Goal: Information Seeking & Learning: Compare options

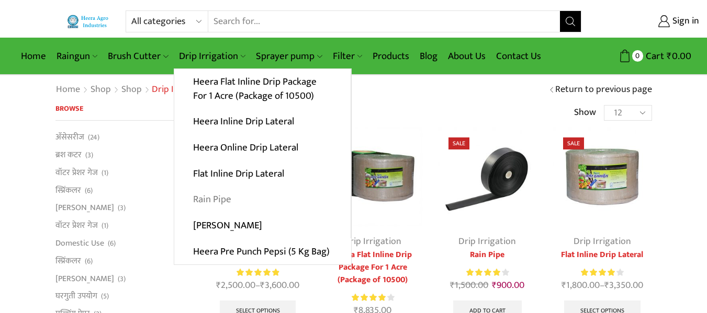
click at [225, 201] on link "Rain Pipe" at bounding box center [262, 200] width 176 height 26
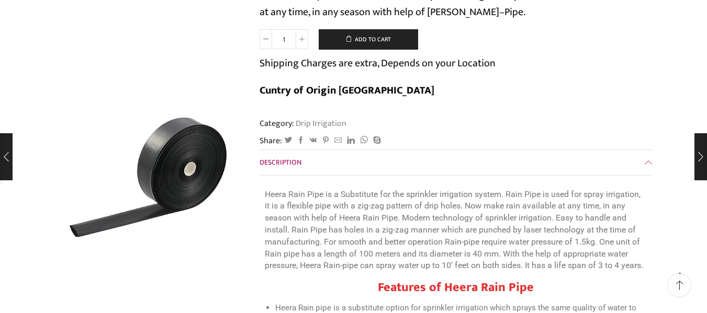
scroll to position [146, 0]
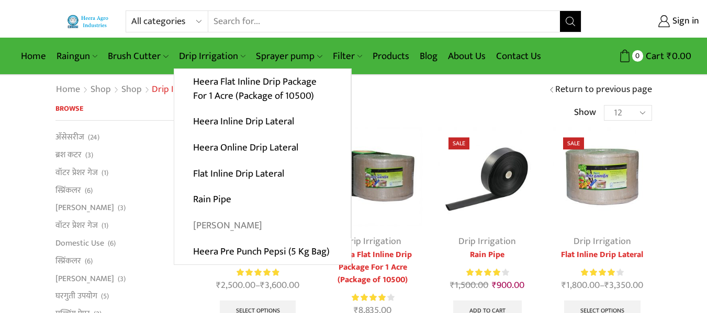
click at [229, 227] on link "[PERSON_NAME]" at bounding box center [262, 226] width 176 height 26
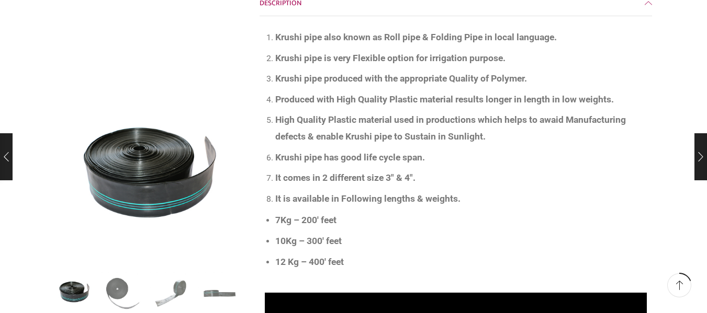
scroll to position [356, 0]
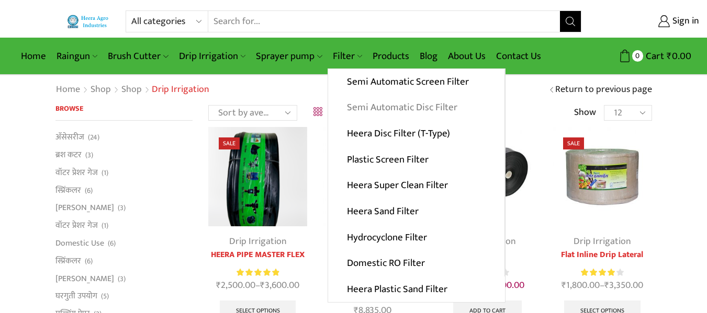
click at [398, 112] on link "Semi Automatic Disc Filter" at bounding box center [416, 108] width 176 height 26
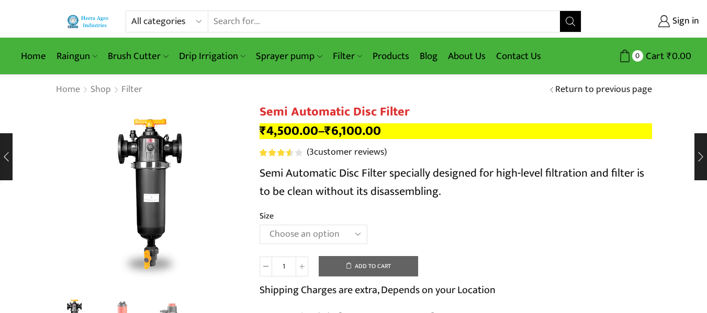
click at [566, 225] on td "Choose an option 2" Disc Filter 2.5" Disc Filter 3" Disc Filter Clear" at bounding box center [455, 239] width 392 height 29
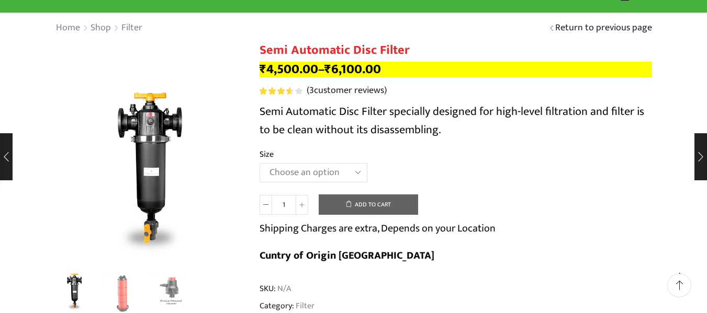
scroll to position [63, 0]
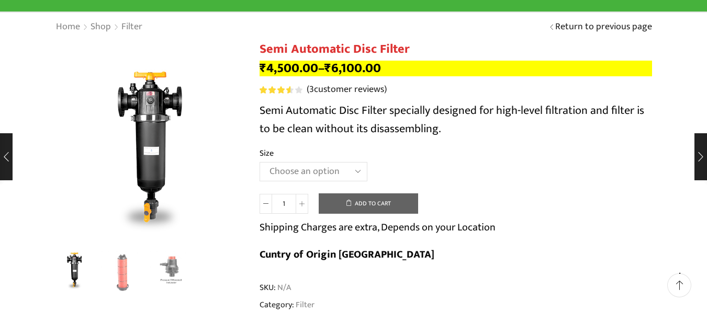
click at [353, 176] on select "Choose an option 2" Disc Filter 2.5" Disc Filter 3" Disc Filter" at bounding box center [313, 171] width 108 height 19
click at [259, 162] on select "Choose an option 2" Disc Filter 2.5" Disc Filter 3" Disc Filter" at bounding box center [313, 171] width 108 height 19
select select "2.5" Disc Filter"
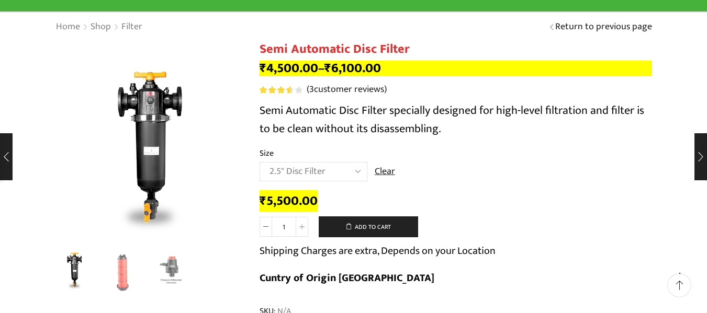
click at [445, 197] on div "₹ 5,500.00" at bounding box center [455, 202] width 392 height 16
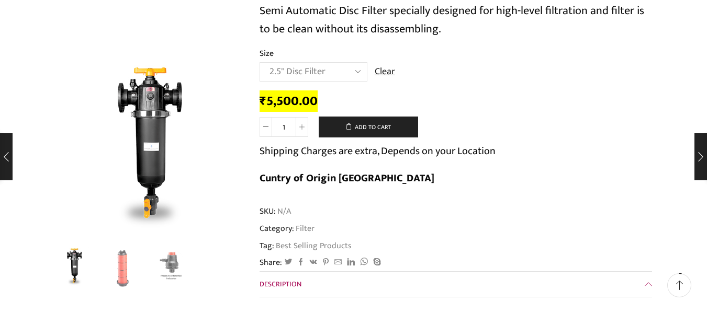
scroll to position [209, 0]
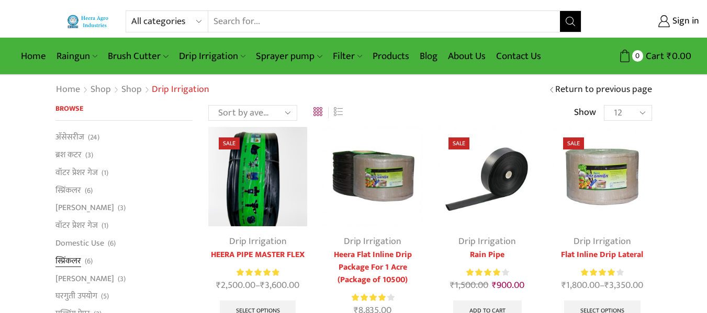
click at [73, 261] on link "स्प्रिंकलर" at bounding box center [68, 261] width 26 height 18
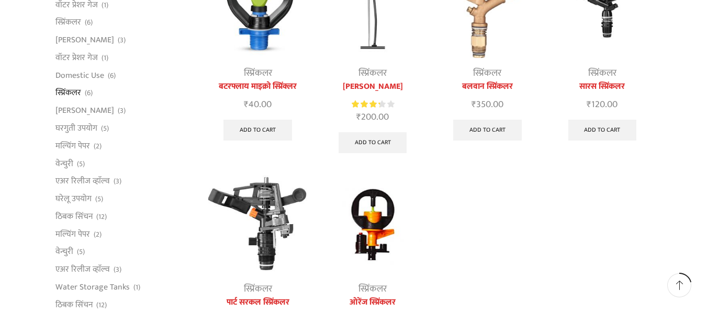
scroll to position [167, 0]
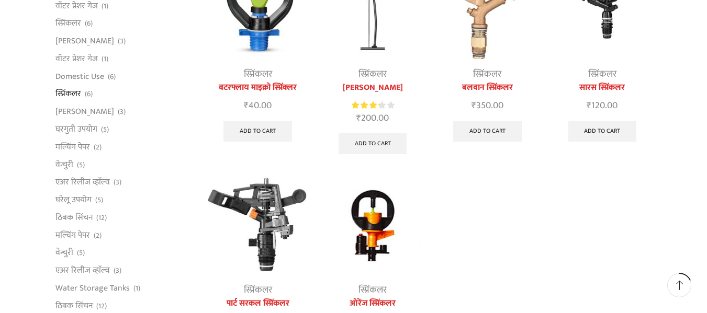
click at [273, 301] on link "पार्ट सरकल स्प्रिंकलर" at bounding box center [257, 304] width 99 height 13
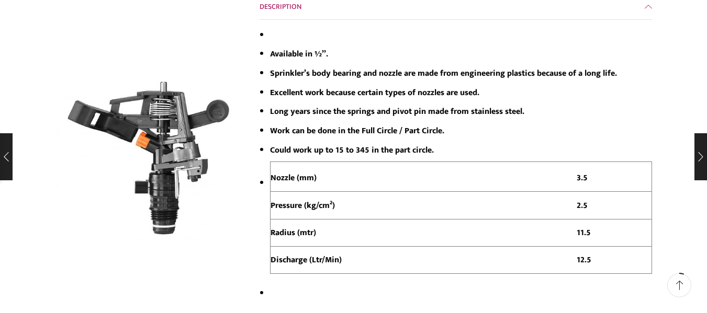
scroll to position [251, 0]
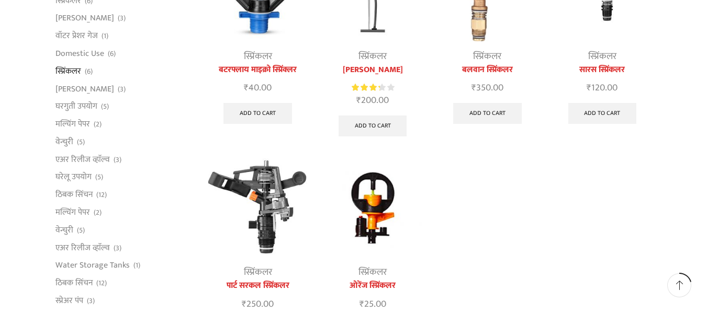
scroll to position [167, 0]
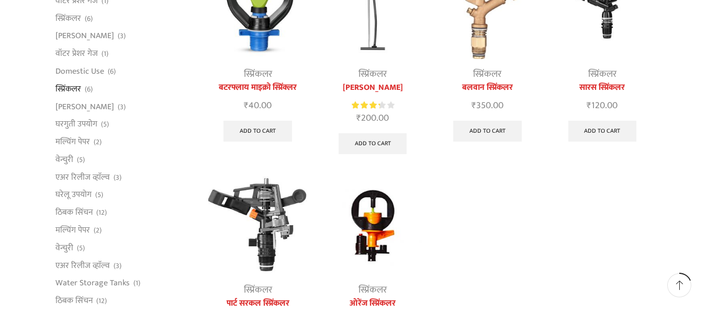
click at [481, 52] on img at bounding box center [487, 9] width 99 height 99
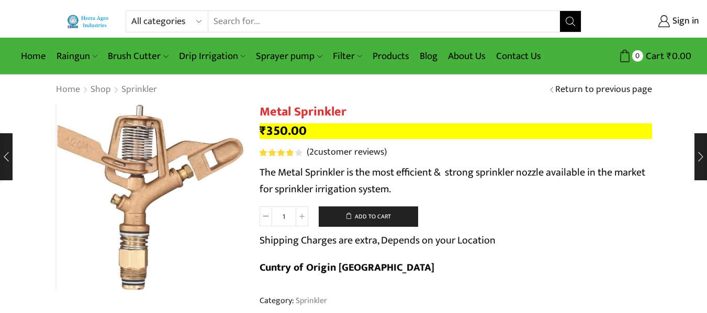
click at [626, 216] on form "Metal Sprinkler quantity 1 Add to cart Shipping Charges are extra, Depends on y…" at bounding box center [455, 247] width 392 height 81
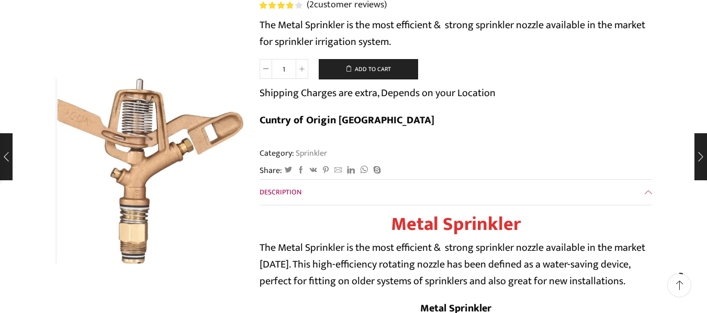
scroll to position [146, 0]
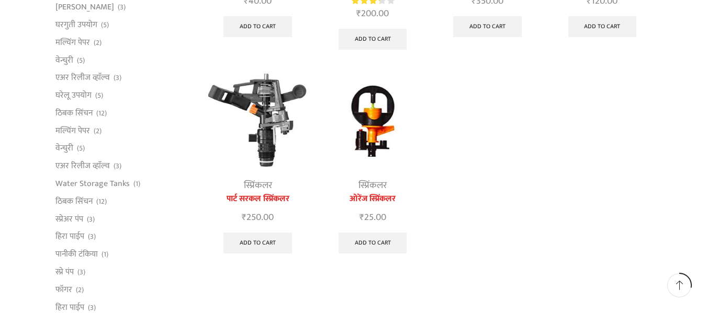
scroll to position [251, 0]
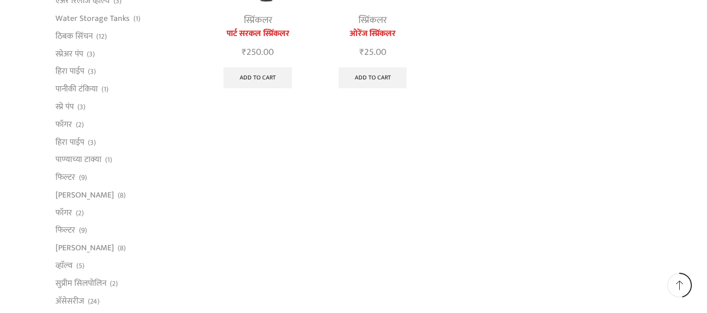
scroll to position [439, 0]
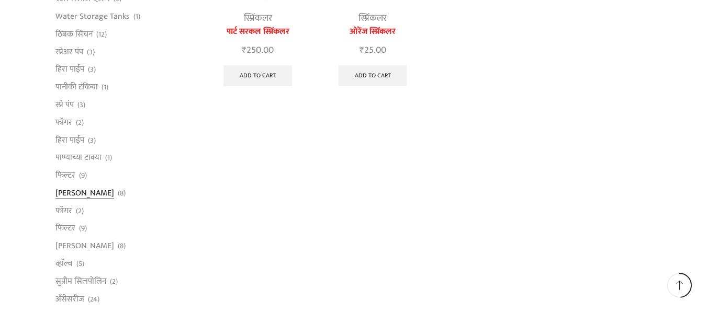
click at [64, 189] on link "[PERSON_NAME]" at bounding box center [84, 193] width 59 height 18
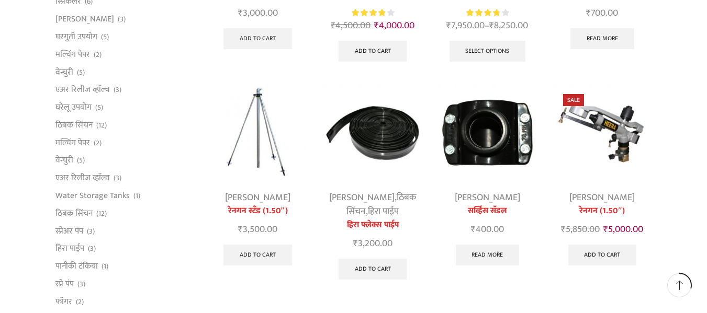
scroll to position [251, 0]
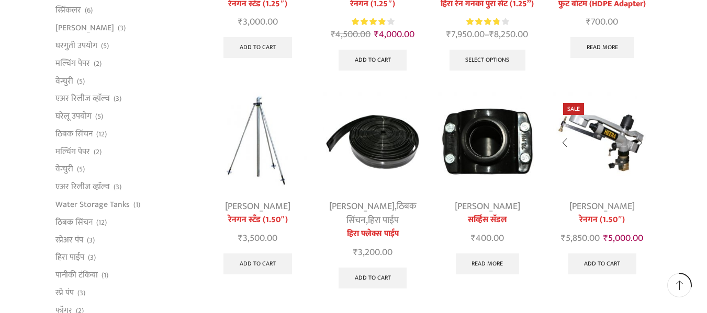
click at [597, 211] on link "[PERSON_NAME]" at bounding box center [601, 207] width 65 height 16
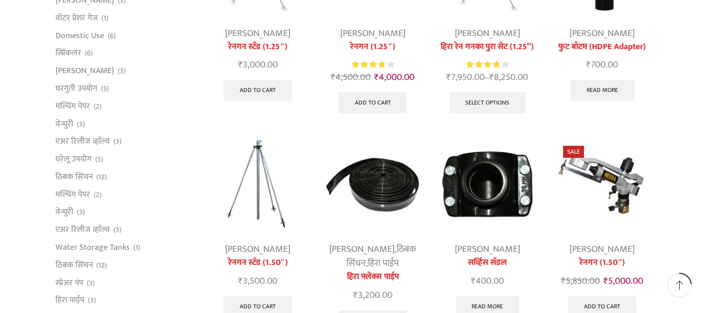
scroll to position [209, 0]
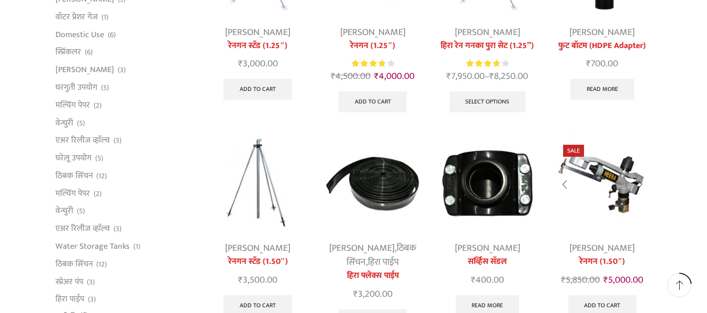
click at [615, 185] on img at bounding box center [601, 183] width 99 height 99
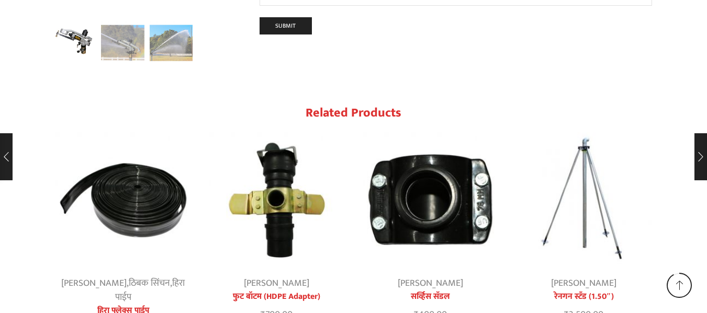
scroll to position [1195, 0]
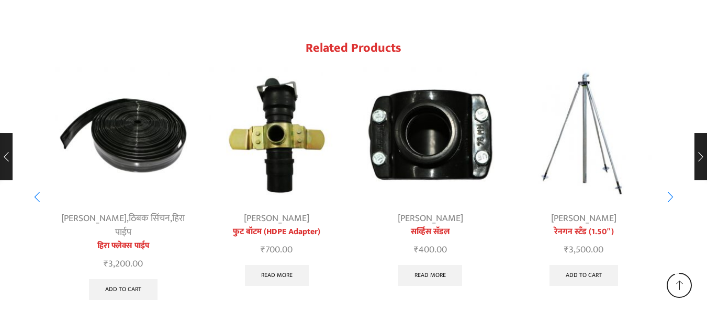
click at [145, 236] on link "हिरा पाईप" at bounding box center [150, 226] width 70 height 30
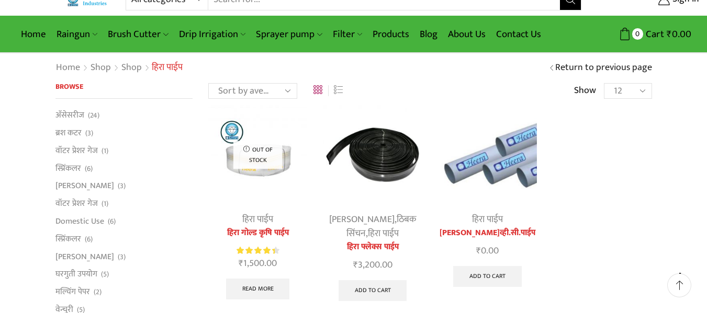
scroll to position [21, 0]
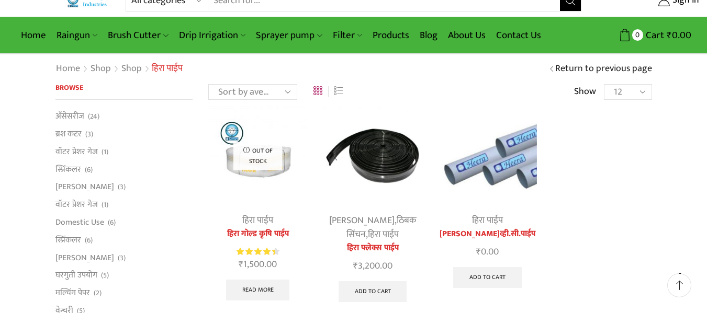
click at [386, 246] on link "हिरा फ्लेक्स पाईप" at bounding box center [372, 248] width 99 height 13
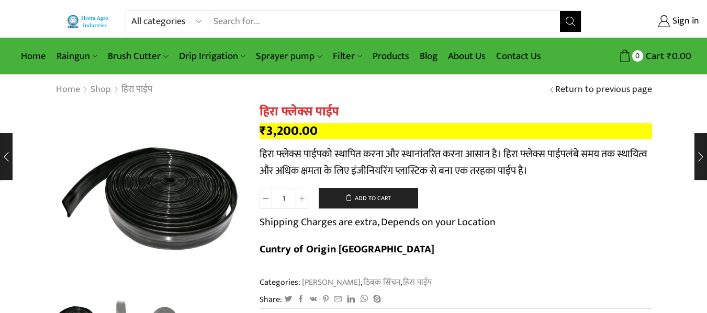
click at [630, 234] on form "हिरा फ्लेक्स पाईप quantity 1 Add to cart Shipping Charges are extra, Depends on…" at bounding box center [455, 228] width 392 height 81
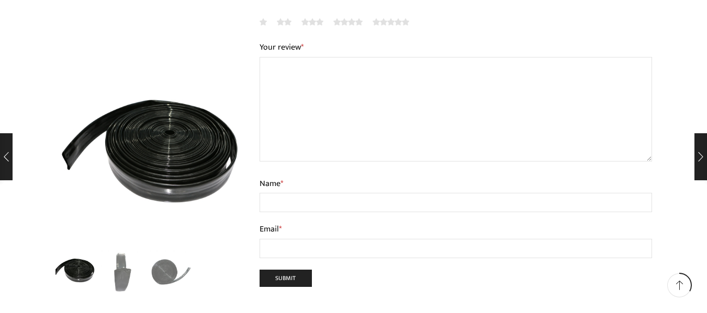
scroll to position [774, 0]
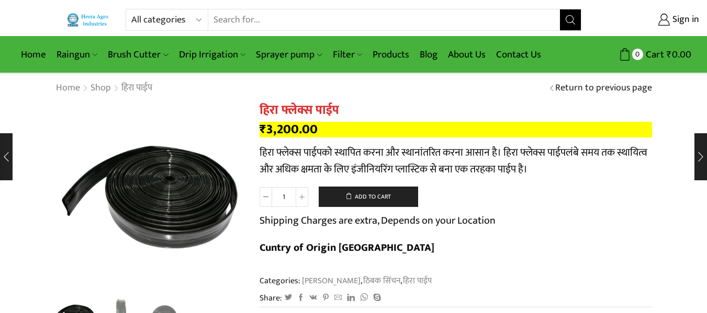
scroll to position [0, 0]
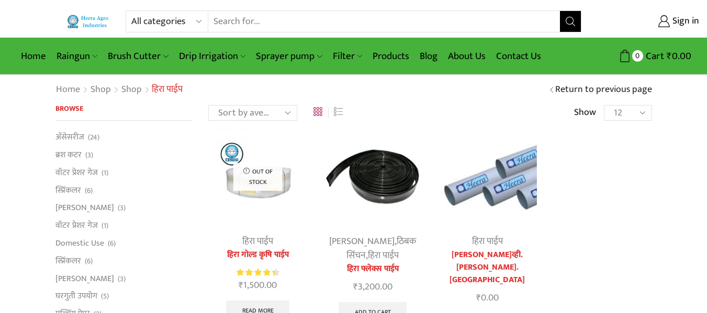
scroll to position [21, 0]
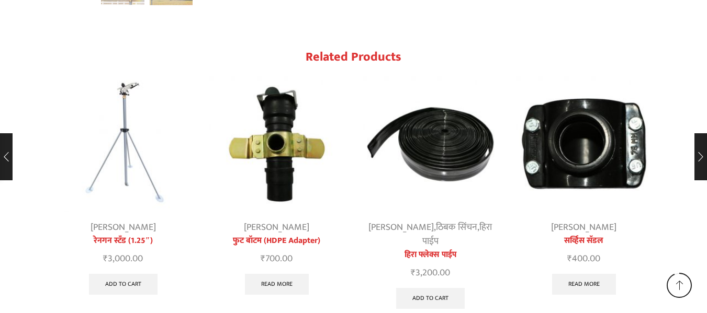
scroll to position [1195, 0]
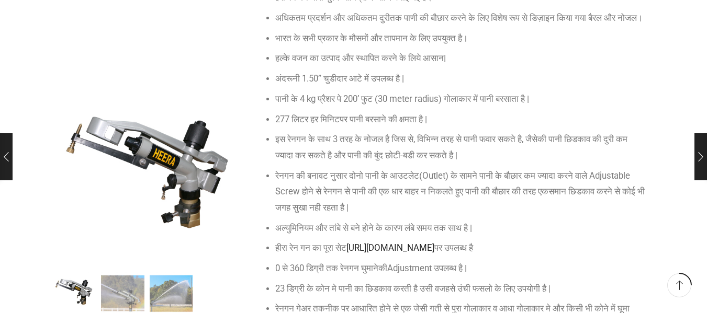
scroll to position [337, 0]
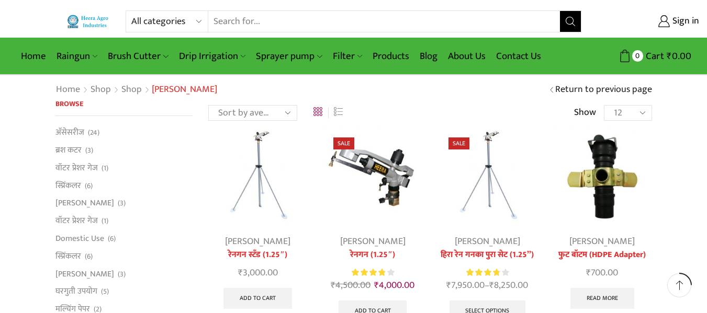
scroll to position [209, 0]
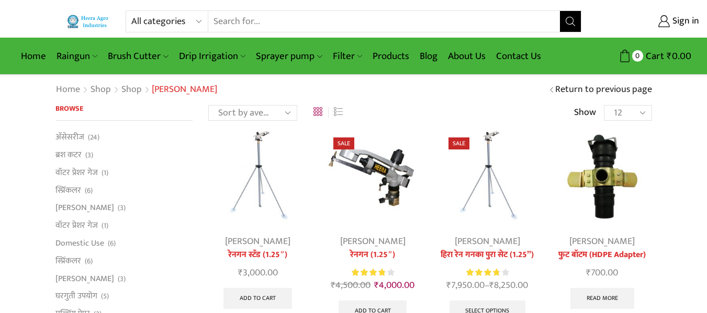
scroll to position [21, 0]
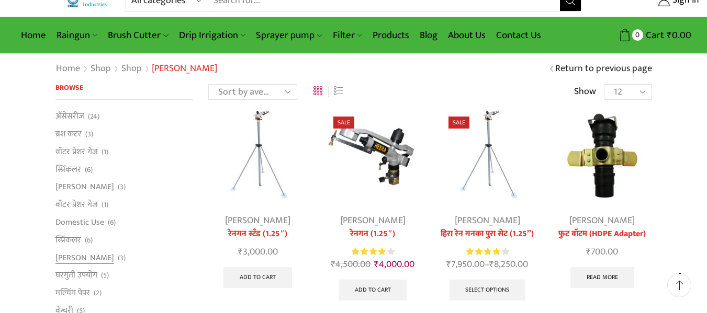
click at [185, 251] on li "प्रेशर रिलीफ व्हाॅल्व (3)" at bounding box center [124, 258] width 138 height 18
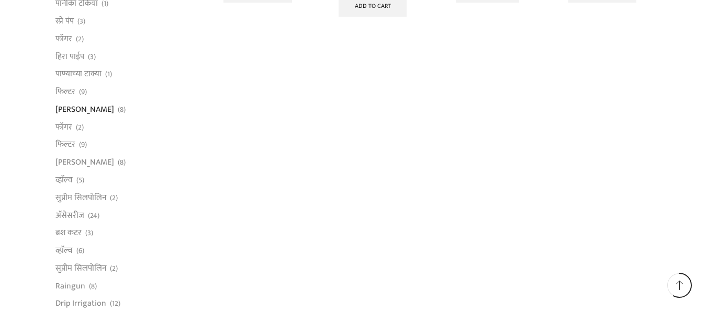
scroll to position [544, 0]
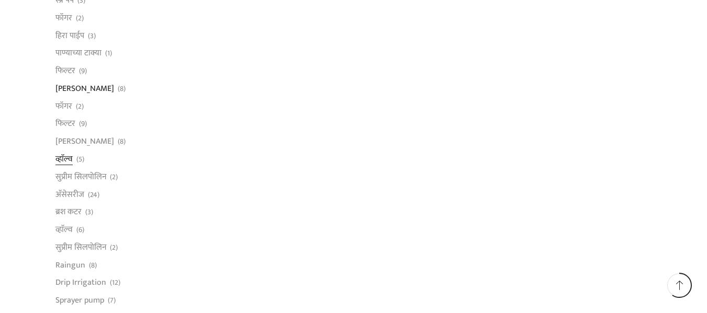
click at [69, 159] on link "व्हाॅल्व" at bounding box center [63, 159] width 17 height 18
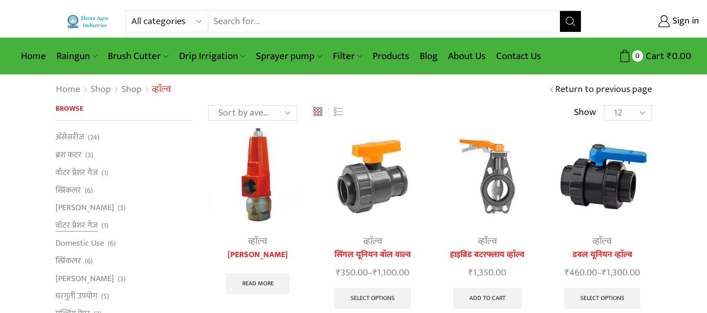
click at [176, 230] on li "वॉटर प्रेशर गेज (1)" at bounding box center [124, 226] width 138 height 18
click at [186, 245] on li "Domestic Use (6)" at bounding box center [124, 243] width 138 height 18
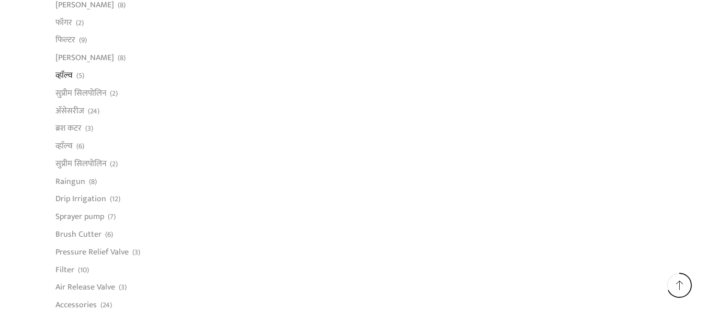
scroll to position [607, 0]
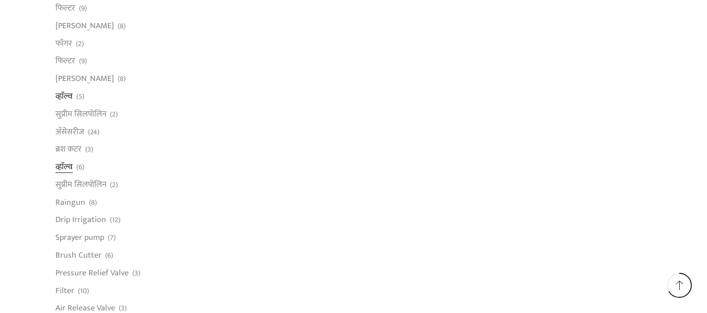
click at [66, 165] on link "व्हाॅल्व" at bounding box center [63, 168] width 17 height 18
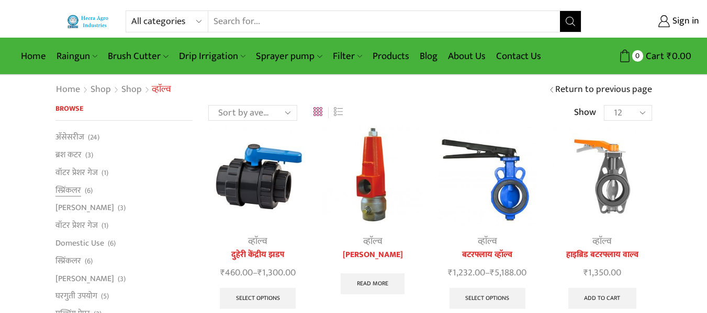
click at [153, 191] on li "स्प्रिंकलर (6)" at bounding box center [124, 191] width 138 height 18
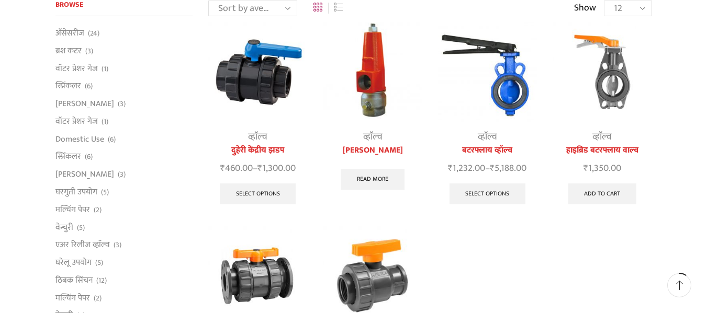
scroll to position [84, 0]
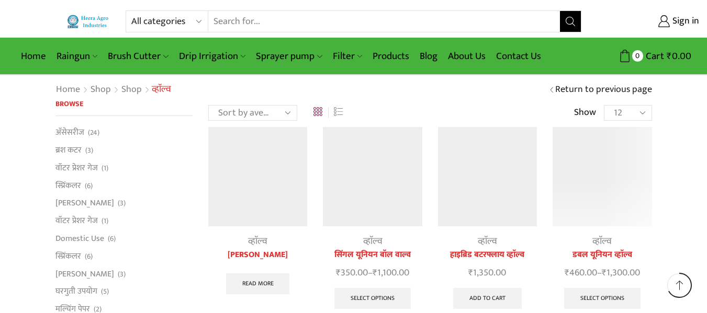
scroll to position [607, 0]
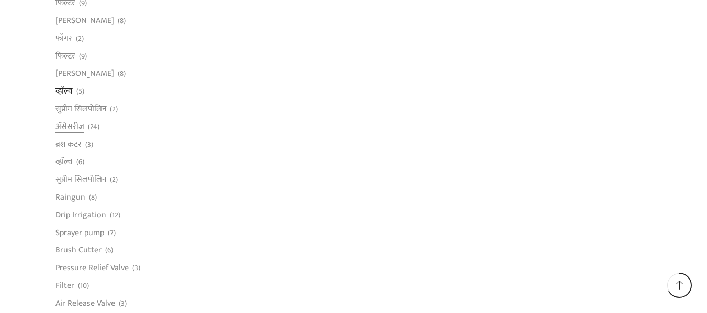
click at [158, 134] on li "अ‍ॅसेसरीज (24)" at bounding box center [124, 127] width 138 height 18
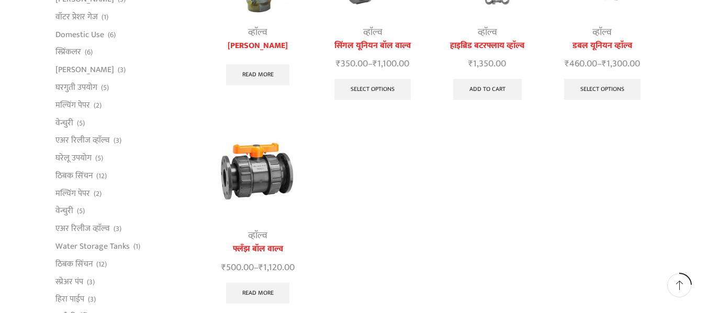
scroll to position [230, 0]
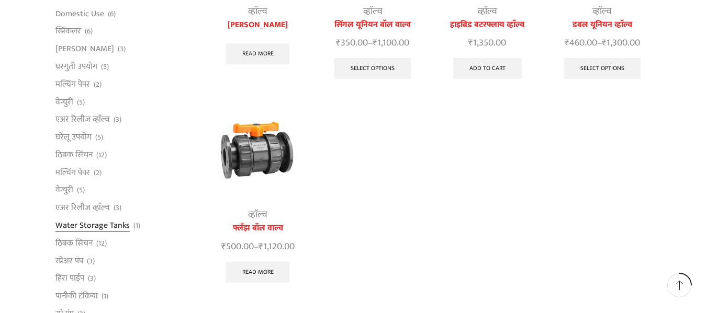
click at [73, 226] on link "Water Storage Tanks" at bounding box center [92, 226] width 74 height 18
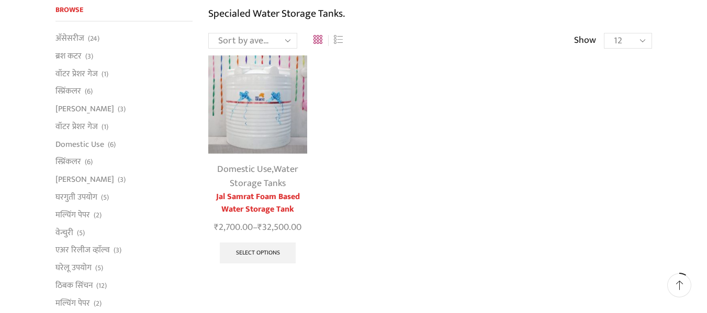
scroll to position [105, 0]
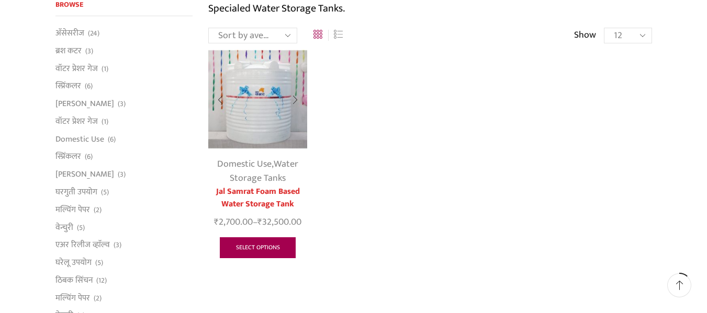
click at [269, 252] on link "Select options" at bounding box center [258, 248] width 76 height 21
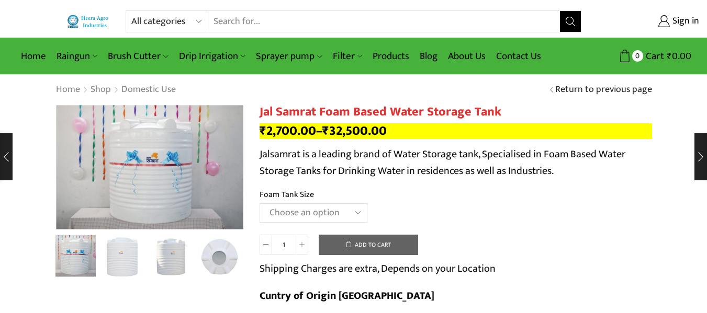
click at [348, 211] on select "Choose an option 300 Liter 500 Liter 750 Liter 1000 Liter 1500 Liter 2000 Liter…" at bounding box center [313, 212] width 108 height 19
select select "5000 Liter"
click at [259, 203] on select "Choose an option 300 Liter 500 Liter 750 Liter 1000 Liter 1500 Liter 2000 Liter…" at bounding box center [313, 212] width 108 height 19
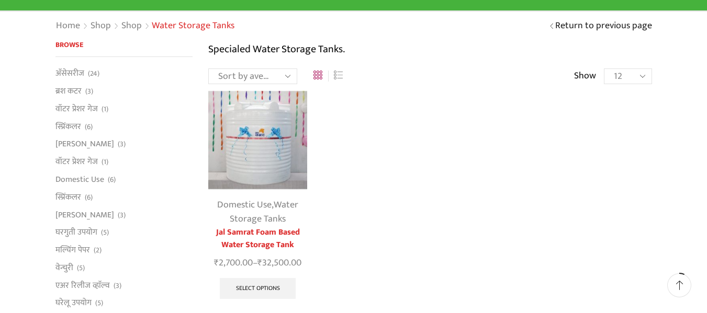
scroll to position [63, 0]
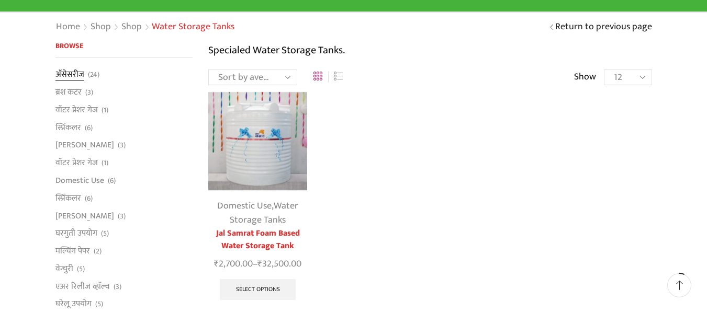
click at [76, 73] on link "अ‍ॅसेसरीज" at bounding box center [69, 76] width 29 height 15
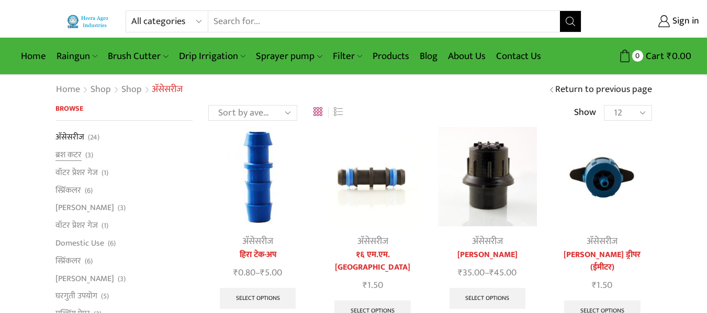
click at [167, 160] on li "ब्रश कटर (3)" at bounding box center [124, 155] width 138 height 18
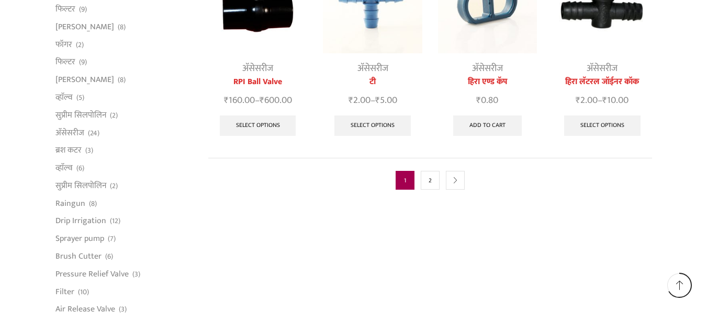
scroll to position [607, 0]
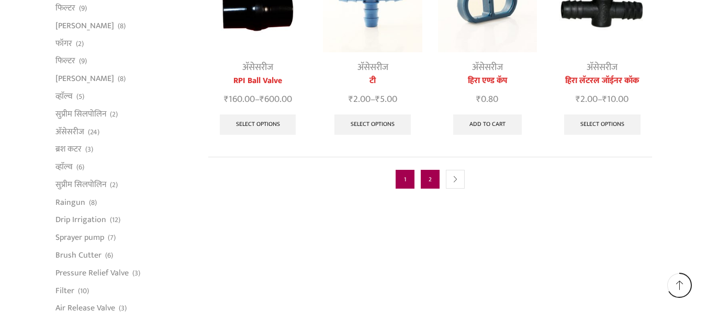
click at [422, 170] on link "2" at bounding box center [430, 179] width 19 height 19
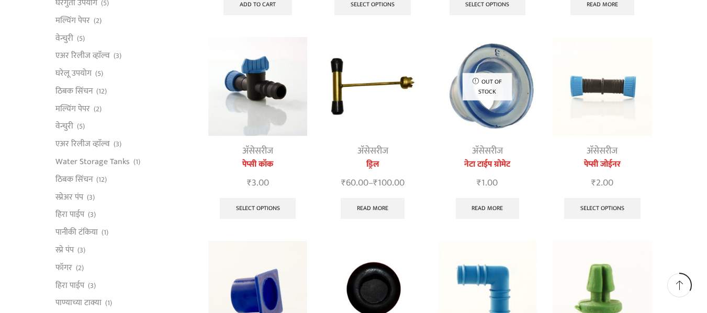
scroll to position [293, 0]
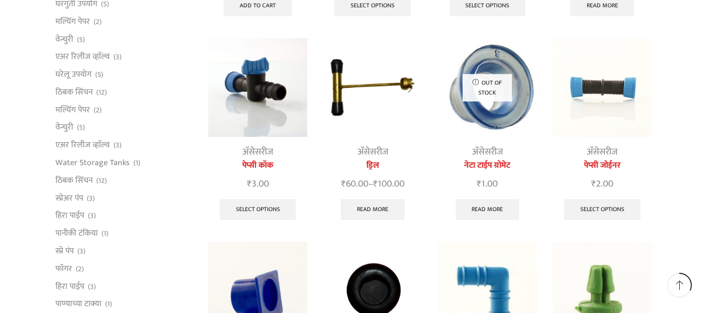
click at [360, 140] on div "अ‍ॅसेसरीज ड्रिल ₹ 60.00 – ₹ 100.00 Read more" at bounding box center [372, 132] width 99 height 188
click at [366, 155] on link "अ‍ॅसेसरीज" at bounding box center [372, 152] width 31 height 16
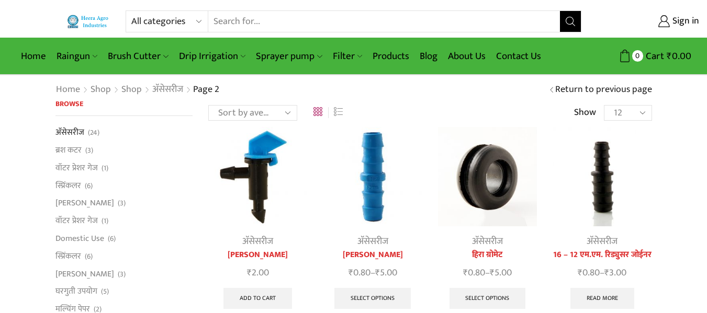
scroll to position [288, 0]
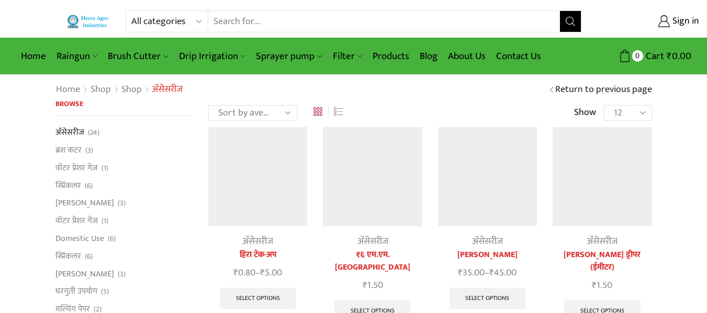
scroll to position [607, 0]
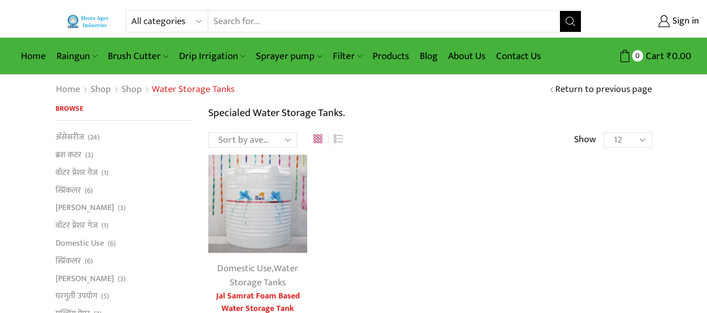
scroll to position [63, 0]
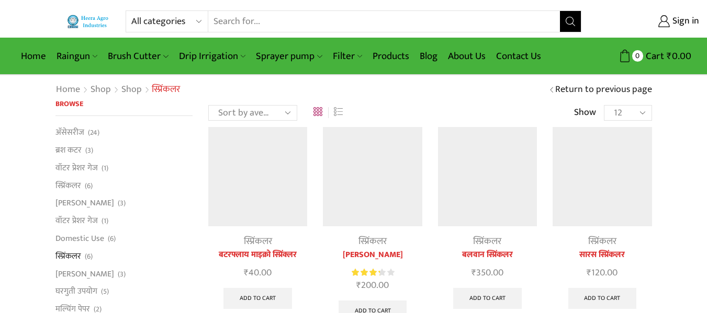
scroll to position [439, 0]
